Goal: Transaction & Acquisition: Book appointment/travel/reservation

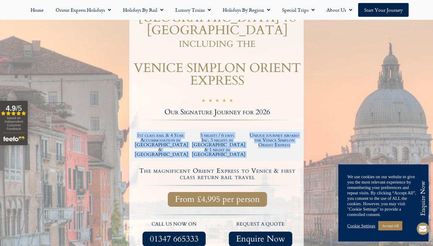
drag, startPoint x: 137, startPoint y: 121, endPoint x: 292, endPoint y: 133, distance: 155.2
click at [291, 133] on div "1st class rail & 4 Star Accommodation in [GEOGRAPHIC_DATA] & [GEOGRAPHIC_DATA] …" at bounding box center [217, 145] width 171 height 30
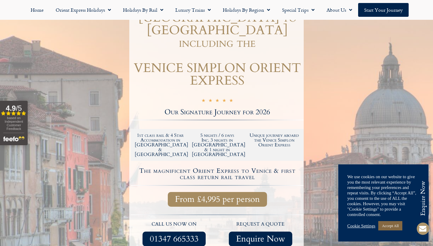
click at [395, 230] on link "Accept All" at bounding box center [390, 225] width 24 height 9
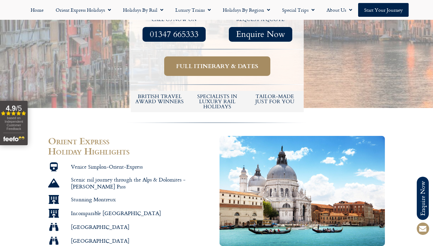
scroll to position [353, 0]
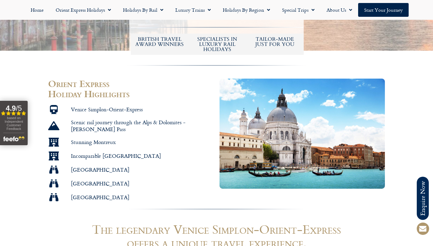
drag, startPoint x: 146, startPoint y: 177, endPoint x: 142, endPoint y: 155, distance: 22.9
click at [143, 154] on ul "Venice Simplon-Orient-Express Scenic rail journey through the Alps & Dolomites …" at bounding box center [130, 153] width 165 height 97
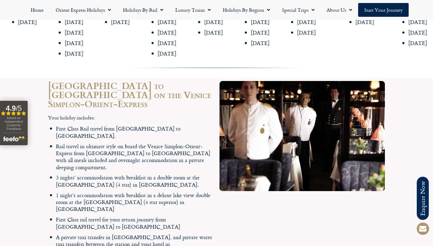
scroll to position [804, 0]
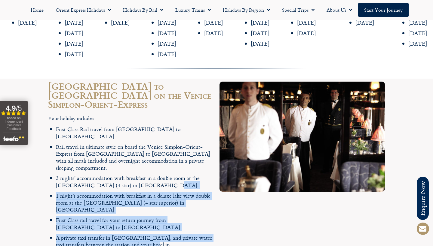
drag, startPoint x: 143, startPoint y: 192, endPoint x: 160, endPoint y: 146, distance: 49.1
click at [160, 146] on ul "First Class Rail travel from [GEOGRAPHIC_DATA] to [GEOGRAPHIC_DATA]. Rail trave…" at bounding box center [134, 191] width 157 height 130
click at [160, 175] on li "3 nights’ accommodation with breakfast in a double room at the [GEOGRAPHIC_DATA…" at bounding box center [134, 182] width 157 height 14
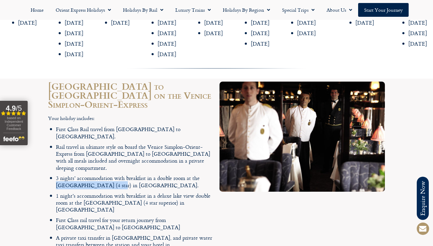
drag, startPoint x: 98, startPoint y: 149, endPoint x: 200, endPoint y: 137, distance: 103.4
click at [200, 175] on li "3 nights’ accommodation with breakfast in a double room at the [GEOGRAPHIC_DATA…" at bounding box center [134, 182] width 157 height 14
copy li "Hotel Ai Mori d’Oriente"
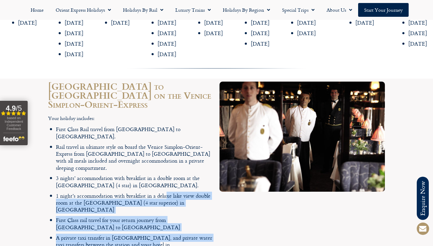
drag, startPoint x: 143, startPoint y: 191, endPoint x: 164, endPoint y: 158, distance: 39.4
click at [164, 158] on ul "First Class Rail travel from [GEOGRAPHIC_DATA] to [GEOGRAPHIC_DATA]. Rail trave…" at bounding box center [134, 191] width 157 height 130
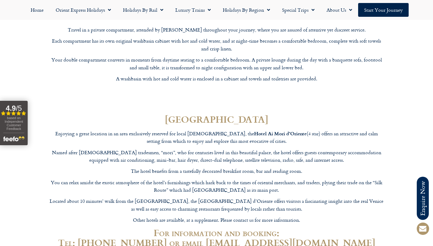
scroll to position [2024, 0]
